Goal: Find contact information: Find contact information

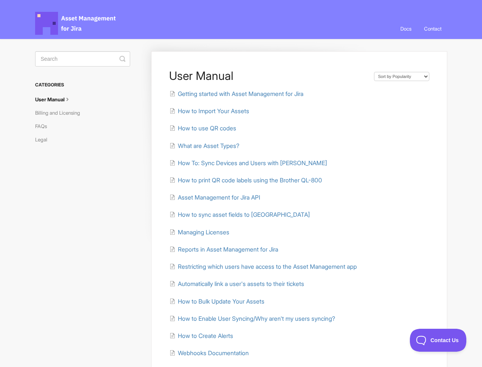
click at [432, 29] on link "Contact" at bounding box center [433, 28] width 29 height 21
click at [123, 59] on icon "submit" at bounding box center [123, 59] width 6 height 6
click at [438, 340] on span "Contact Us" at bounding box center [438, 339] width 57 height 5
